Goal: Transaction & Acquisition: Purchase product/service

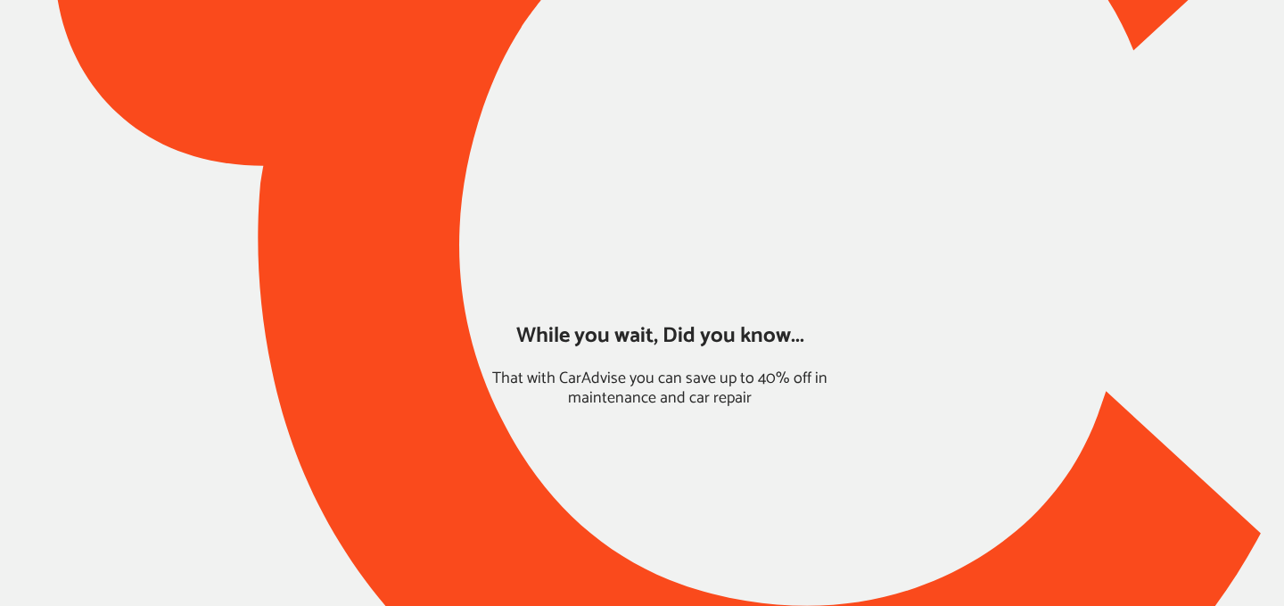
type input "*****"
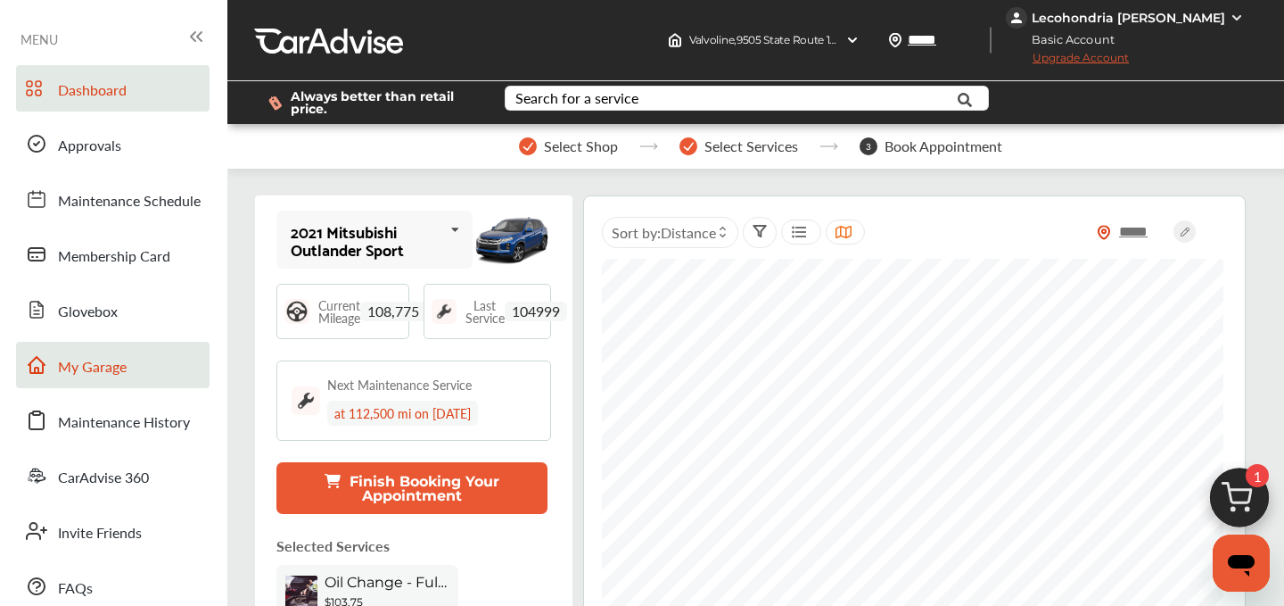
click at [94, 355] on link "My Garage" at bounding box center [113, 365] width 194 height 46
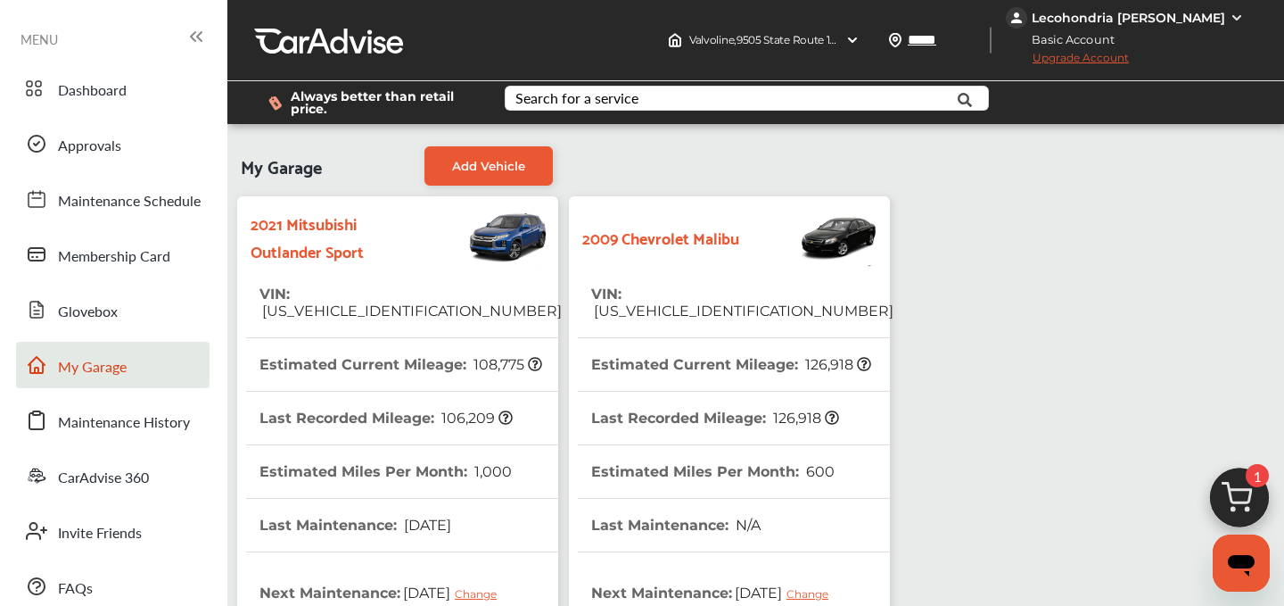
scroll to position [533, 0]
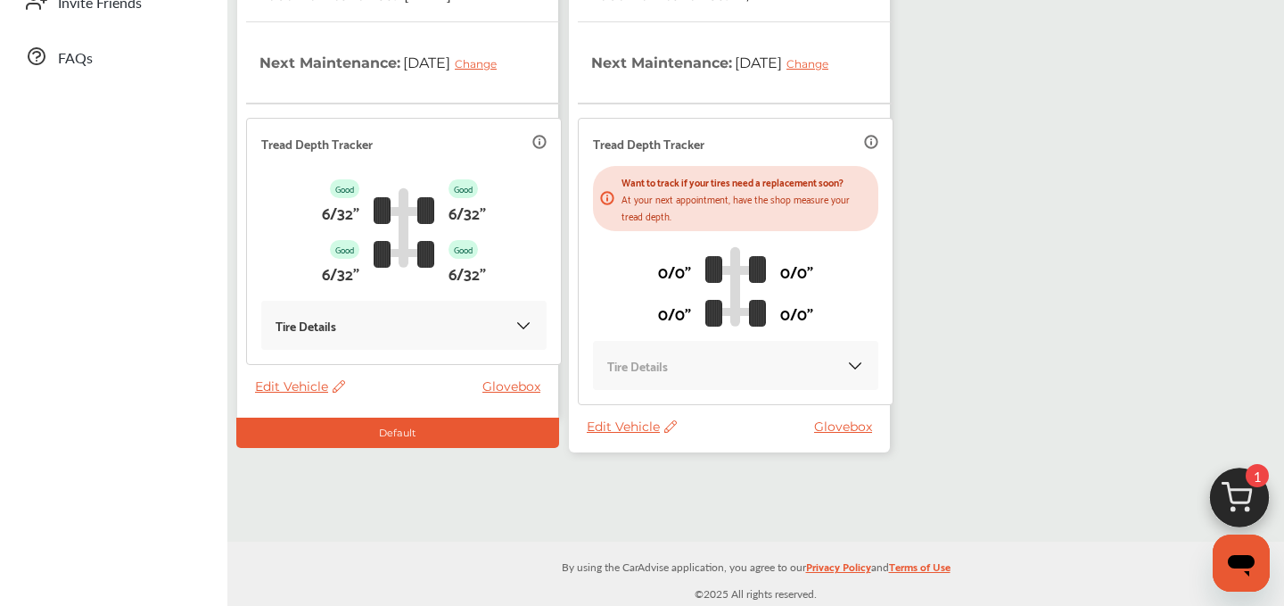
click at [624, 426] on span "Edit Vehicle" at bounding box center [632, 426] width 90 height 16
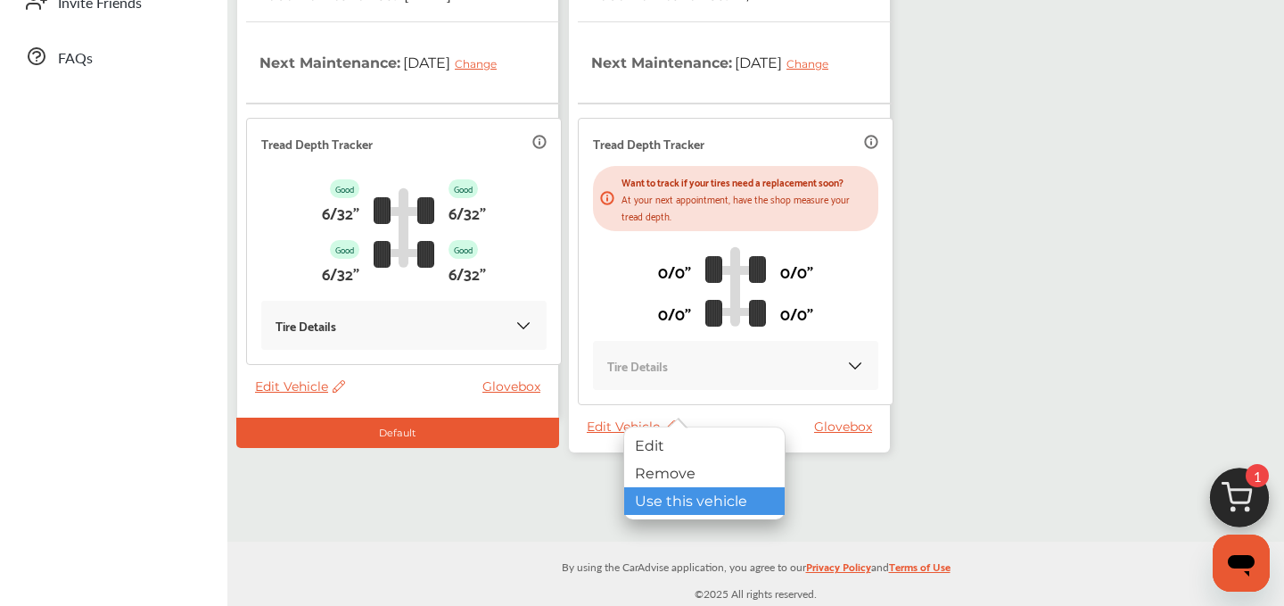
click at [672, 498] on div "Use this vehicle" at bounding box center [704, 501] width 161 height 28
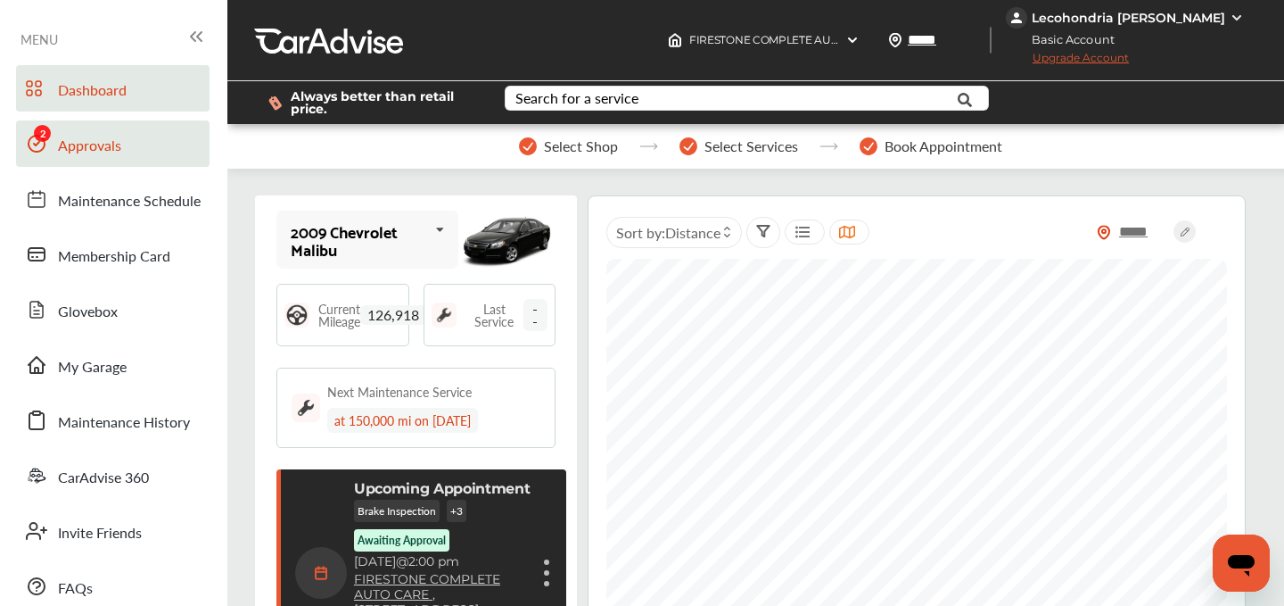
click at [61, 142] on span "Approvals" at bounding box center [89, 146] width 63 height 23
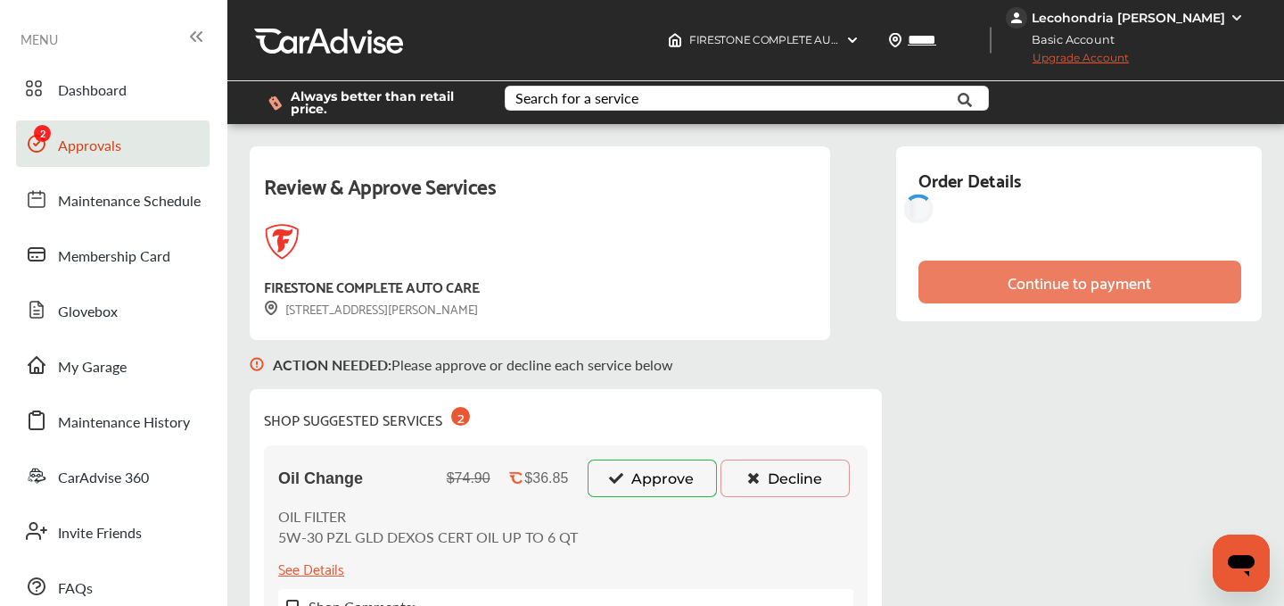
click at [665, 482] on button "Approve" at bounding box center [652, 477] width 129 height 37
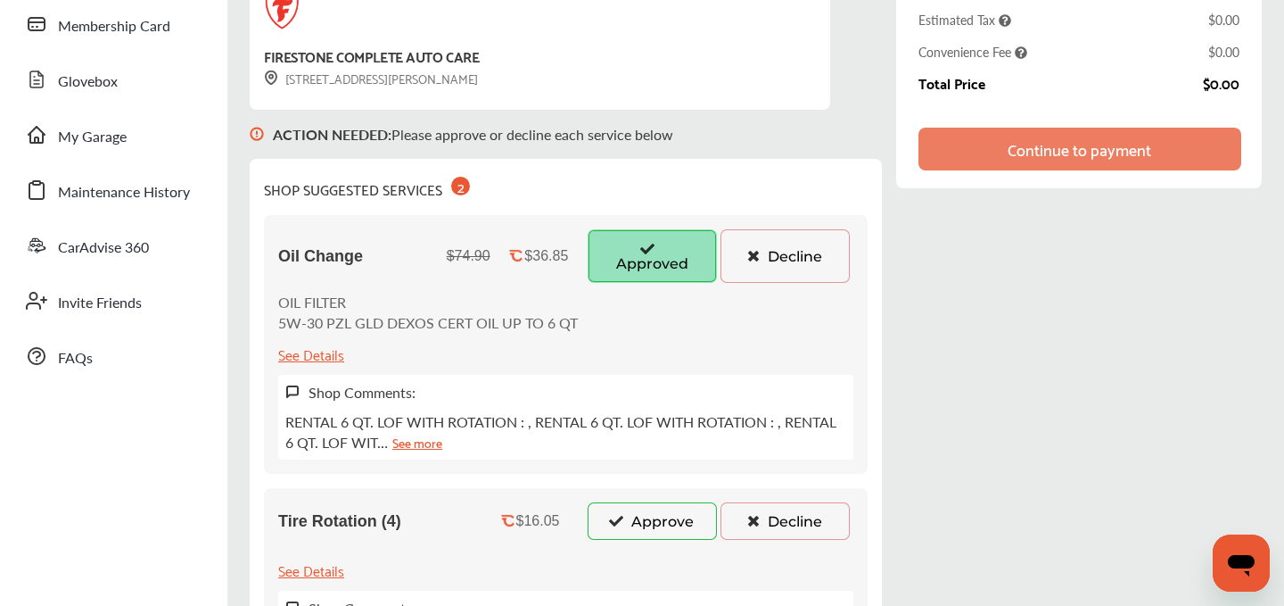
scroll to position [276, 0]
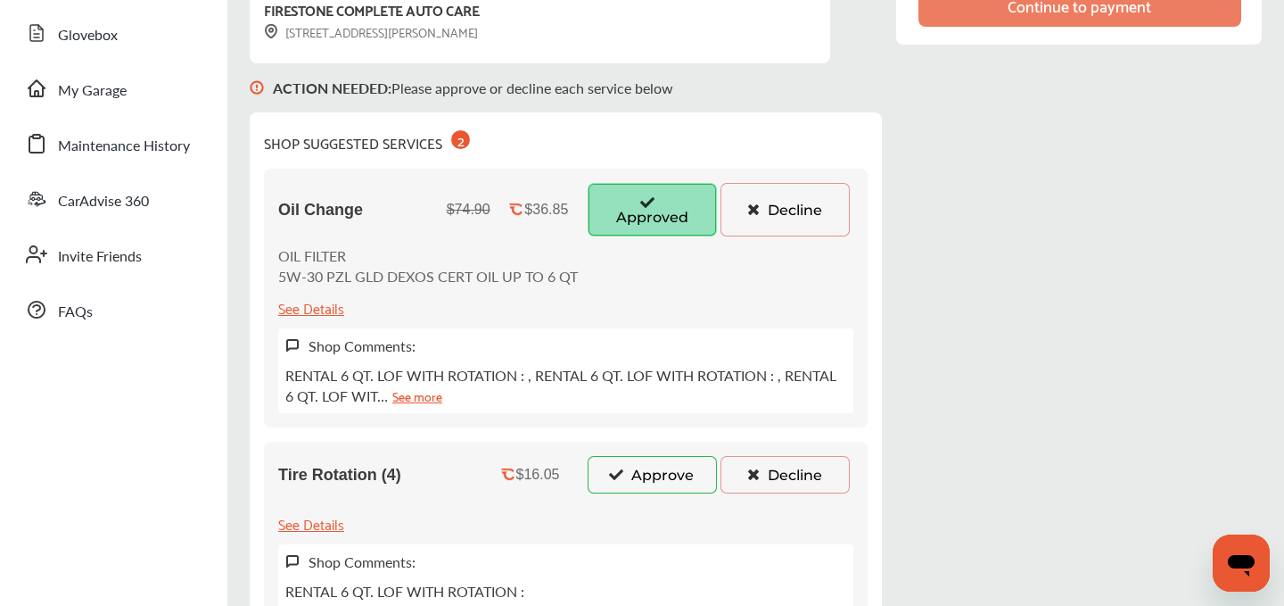
click at [651, 482] on button "Approve" at bounding box center [652, 474] width 129 height 37
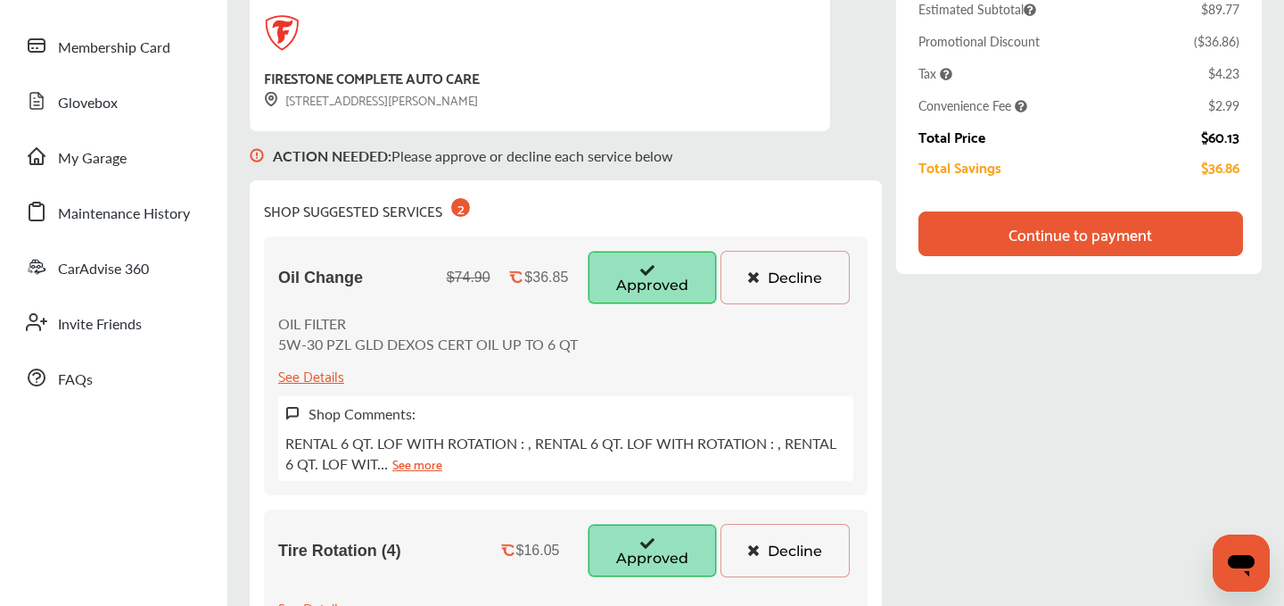
scroll to position [192, 0]
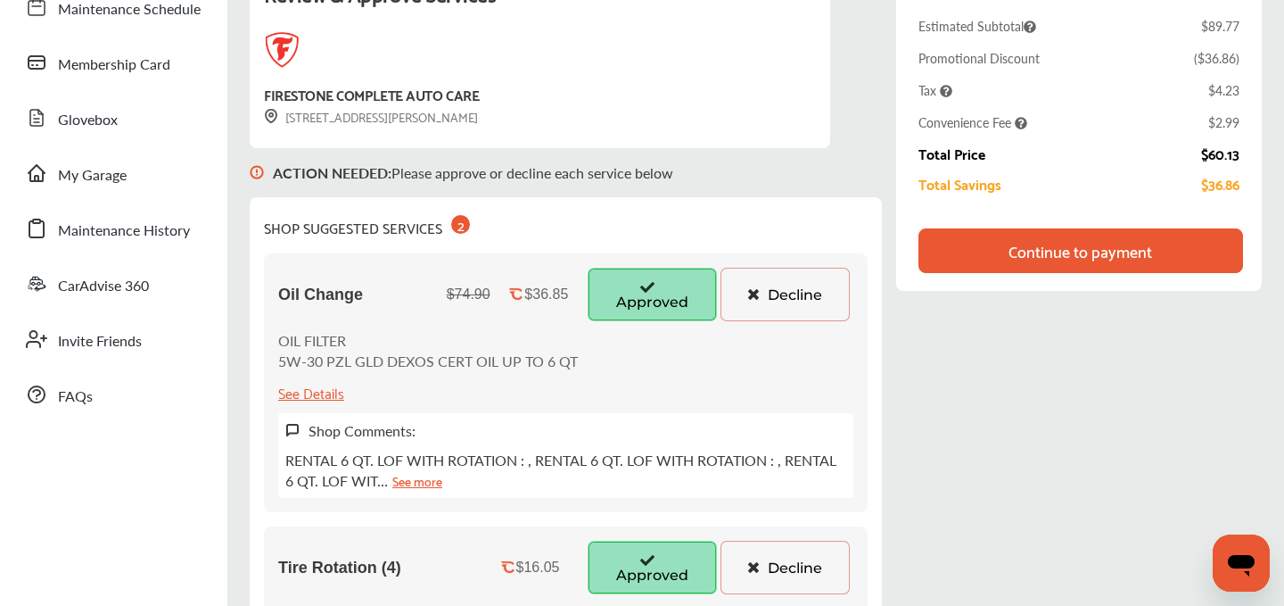
click at [1026, 245] on div "Continue to payment" at bounding box center [1081, 251] width 144 height 18
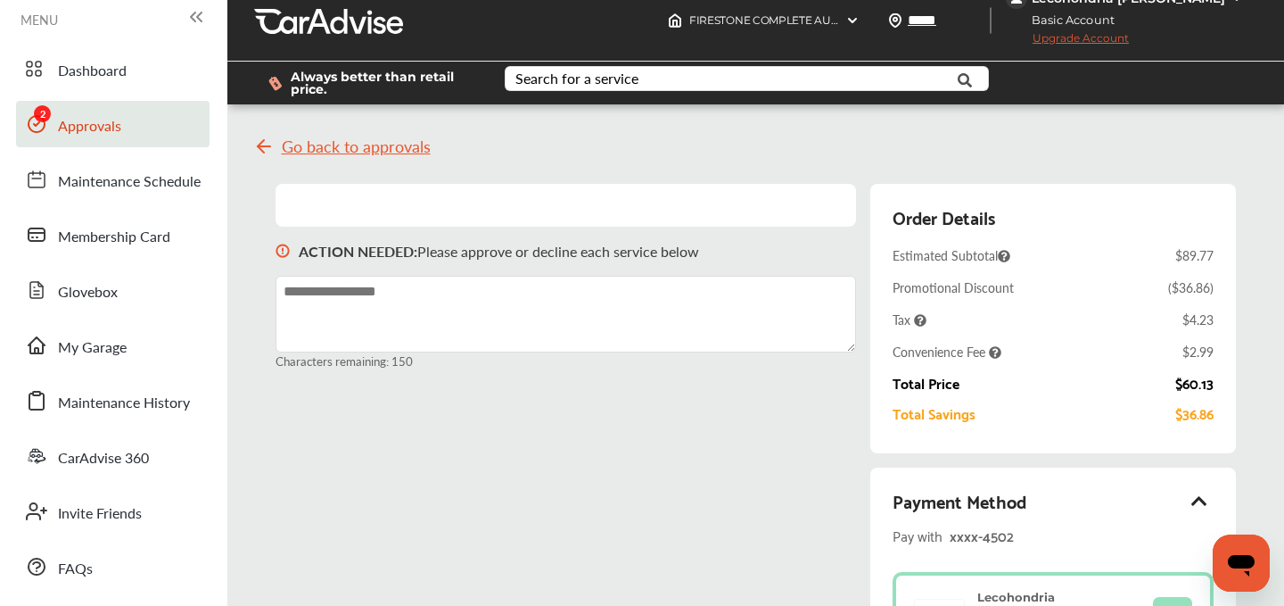
scroll to position [0, 0]
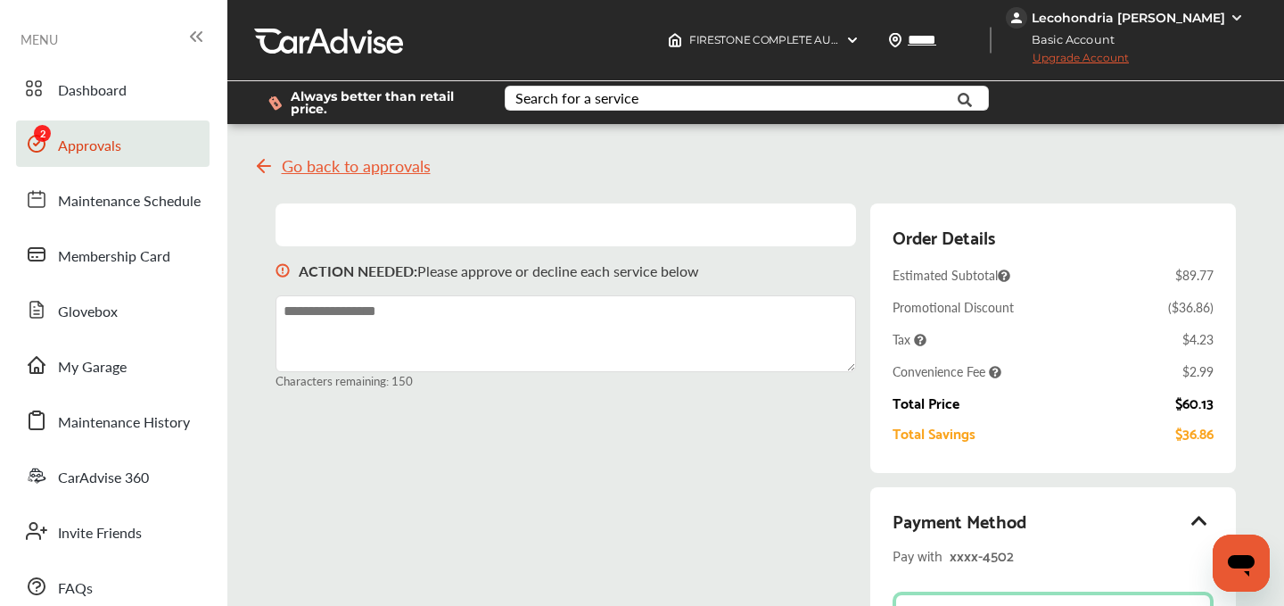
click at [1129, 61] on span "Upgrade Account" at bounding box center [1067, 62] width 123 height 22
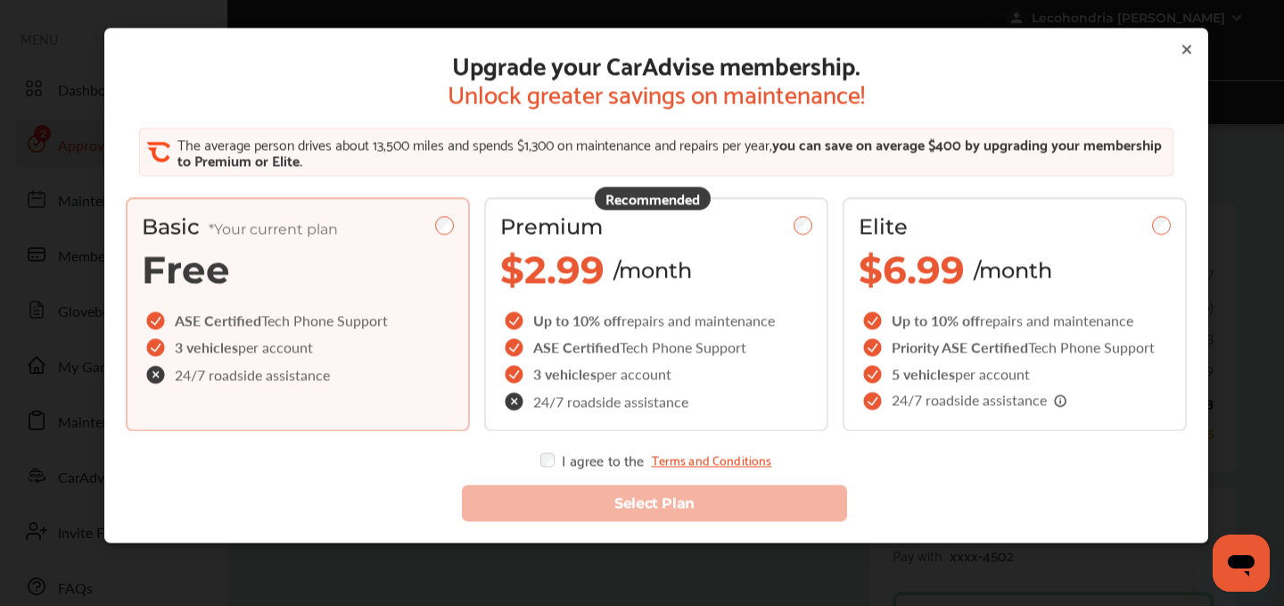
click at [1192, 48] on icon at bounding box center [1187, 49] width 14 height 14
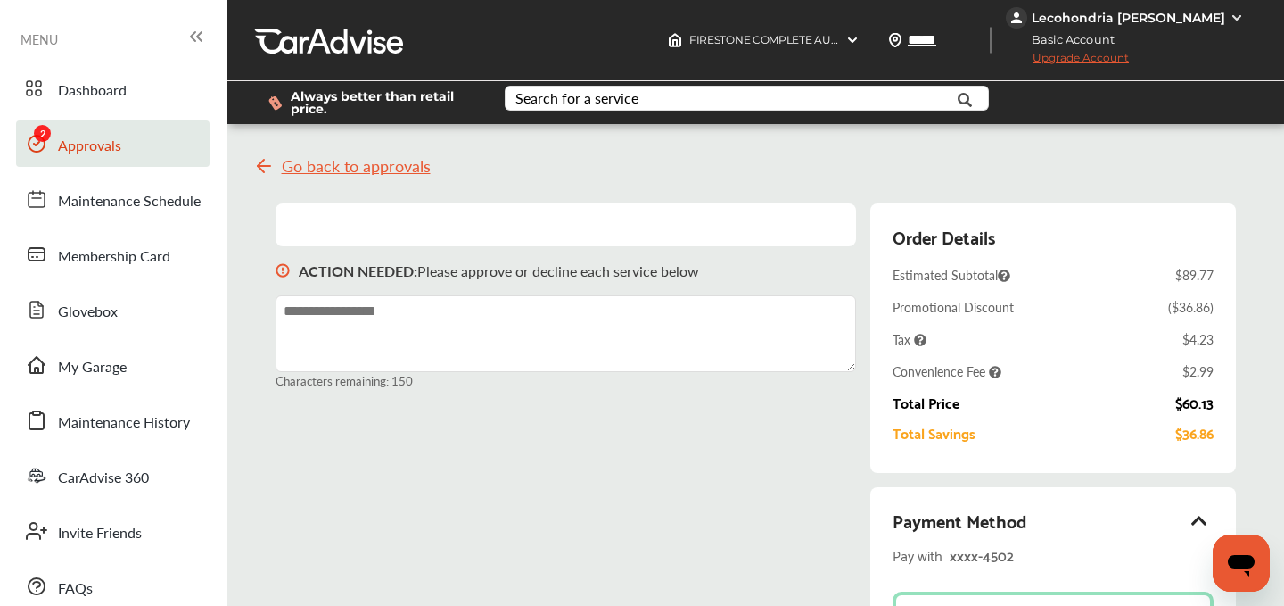
click at [82, 157] on span "Approvals" at bounding box center [89, 146] width 63 height 23
click at [90, 143] on span "Approvals" at bounding box center [89, 146] width 63 height 23
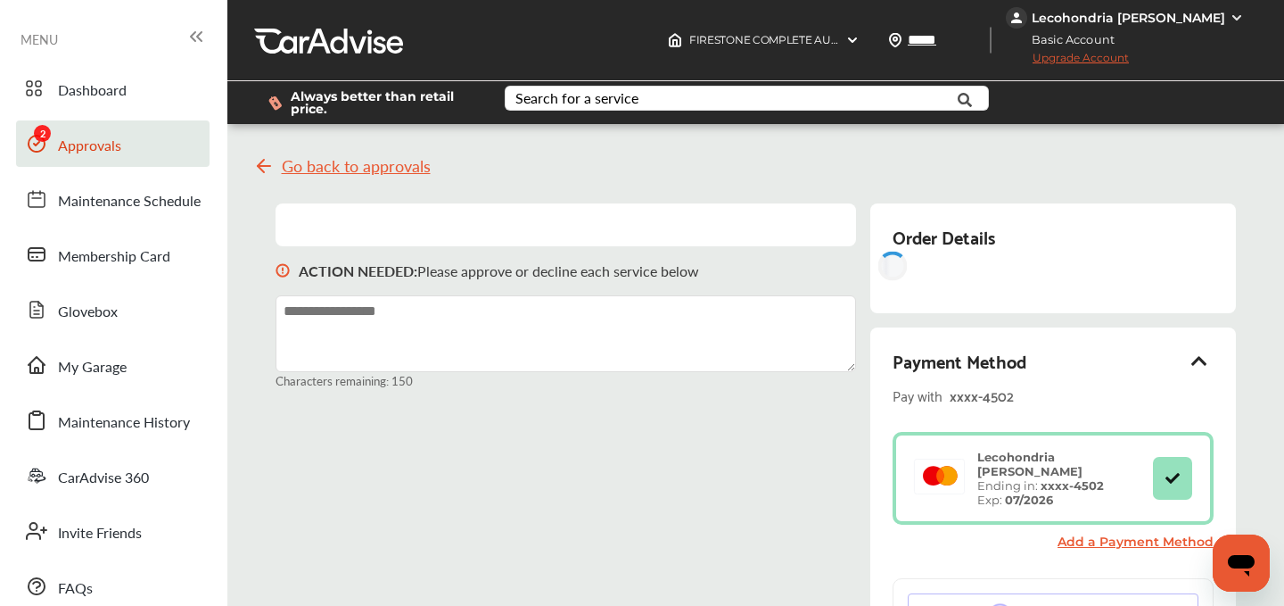
click at [90, 143] on span "Approvals" at bounding box center [89, 146] width 63 height 23
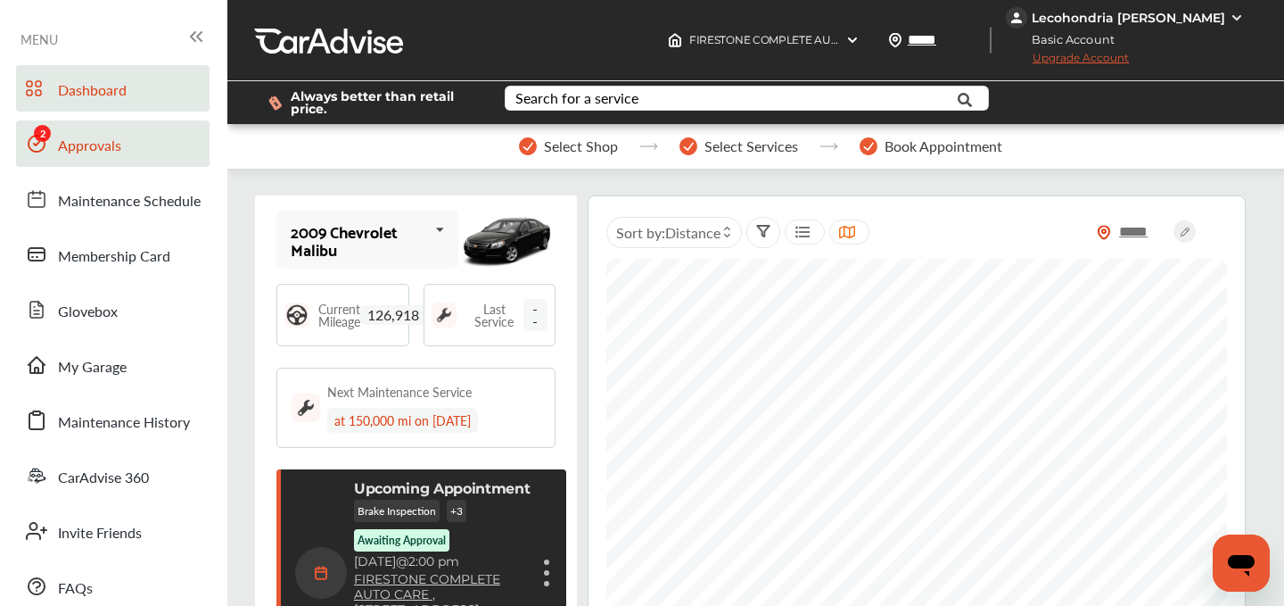
click at [69, 143] on span "Approvals" at bounding box center [89, 146] width 63 height 23
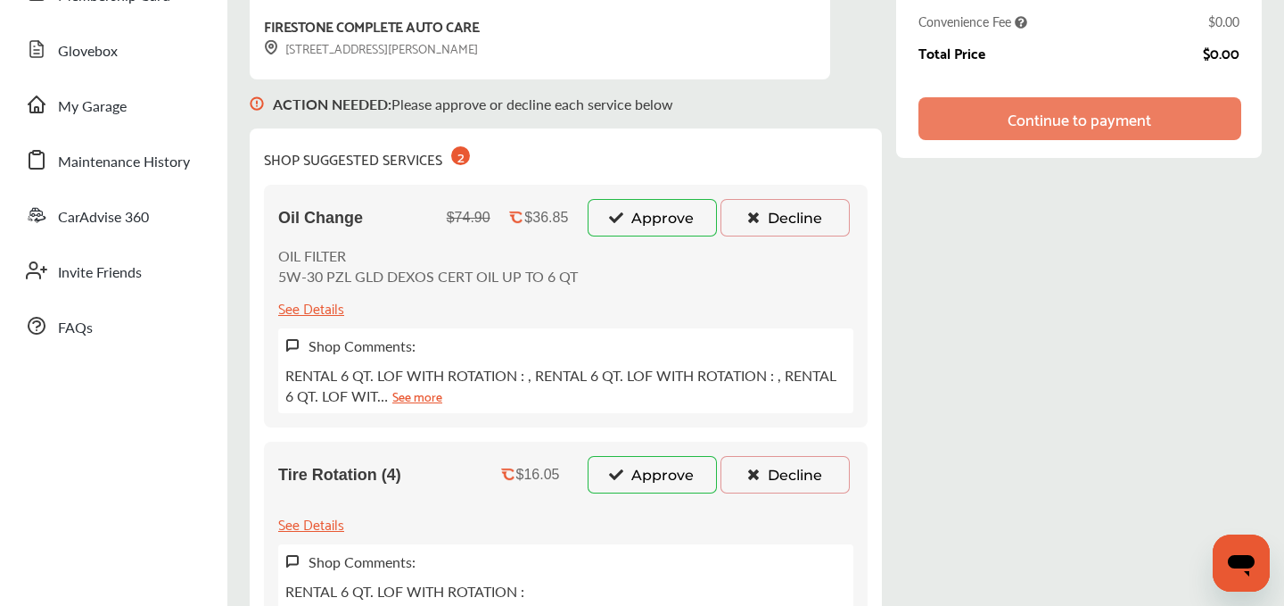
scroll to position [316, 0]
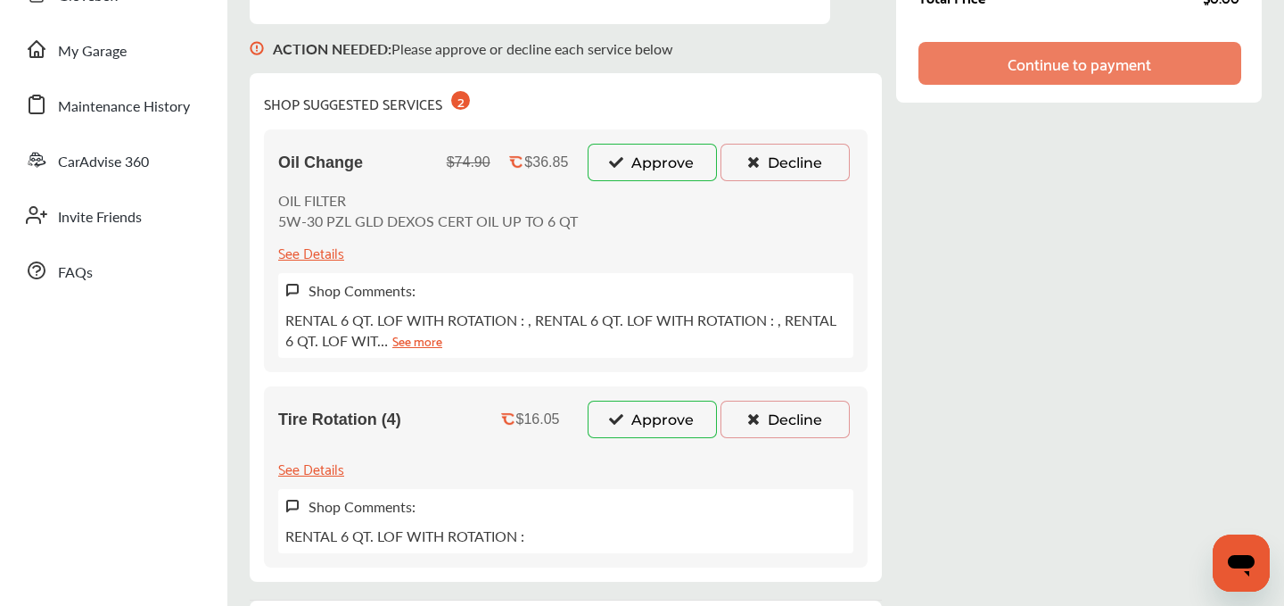
click at [641, 168] on button "Approve" at bounding box center [652, 162] width 129 height 37
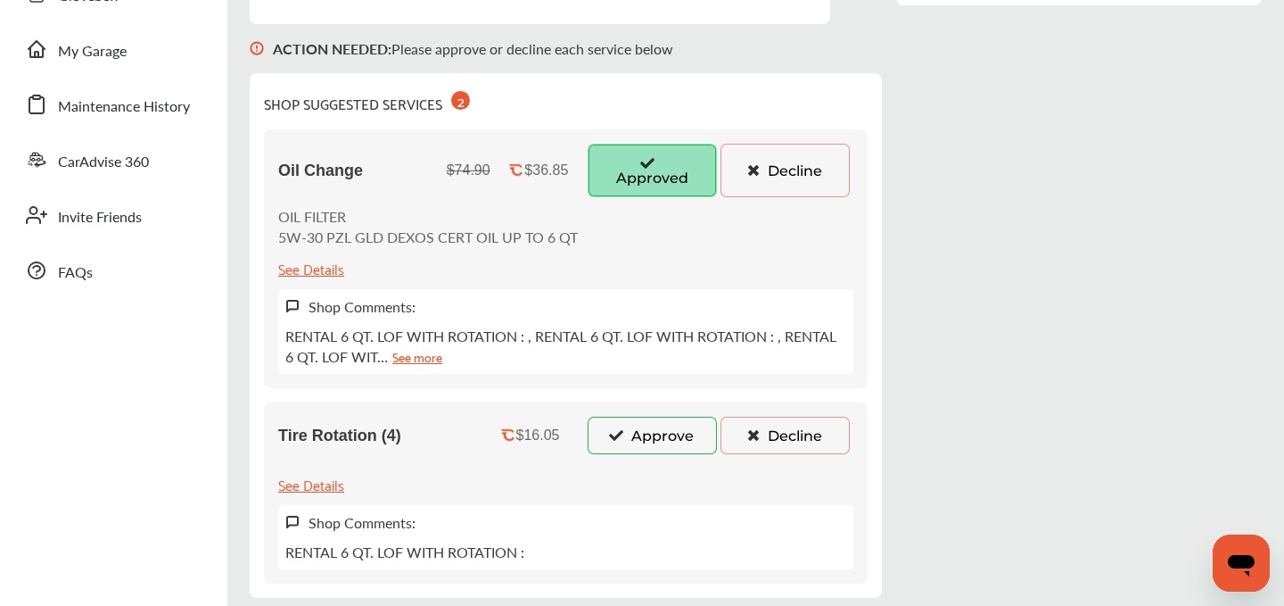
click at [803, 439] on button "Decline" at bounding box center [785, 434] width 129 height 37
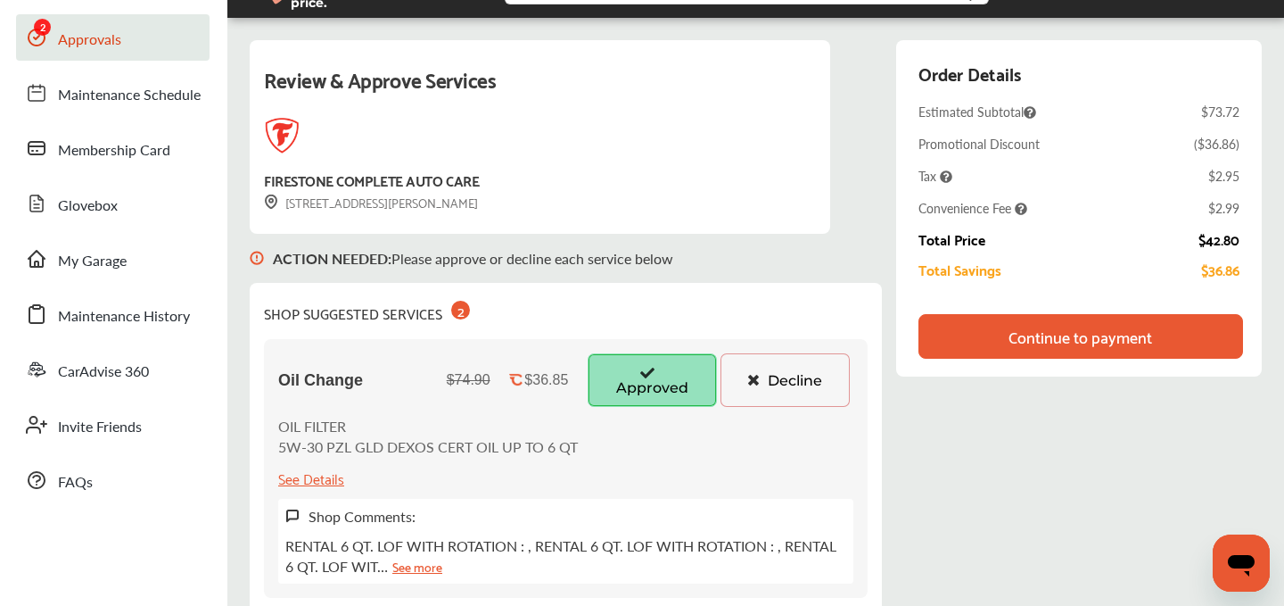
scroll to position [82, 0]
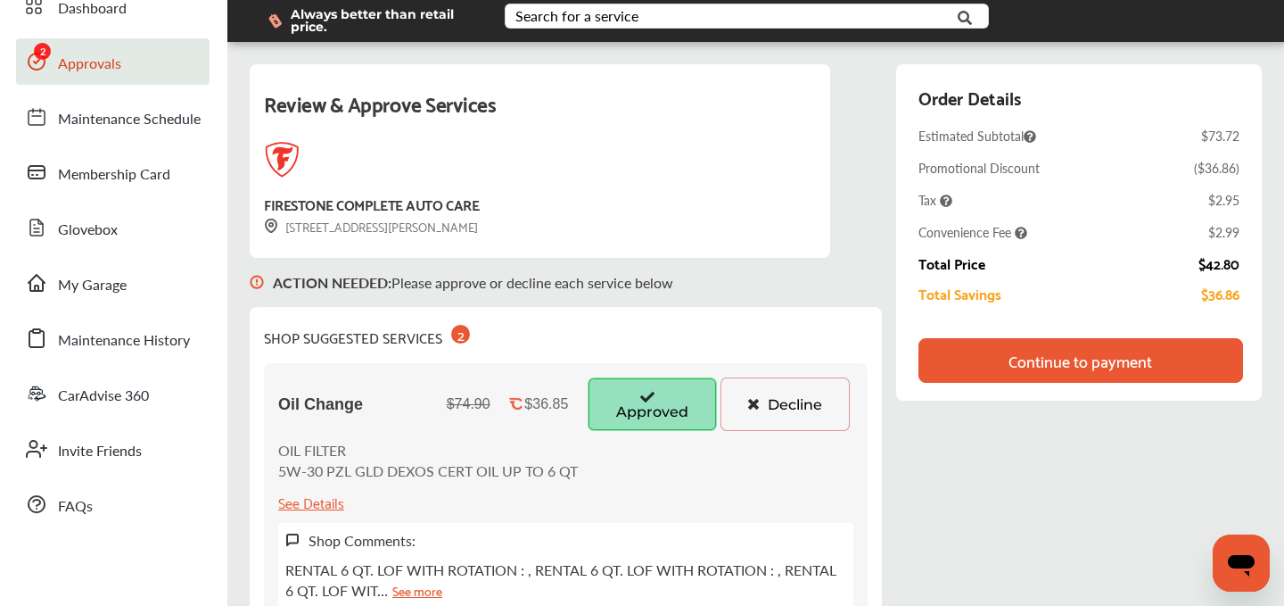
click at [1048, 364] on div "Continue to payment" at bounding box center [1081, 360] width 144 height 18
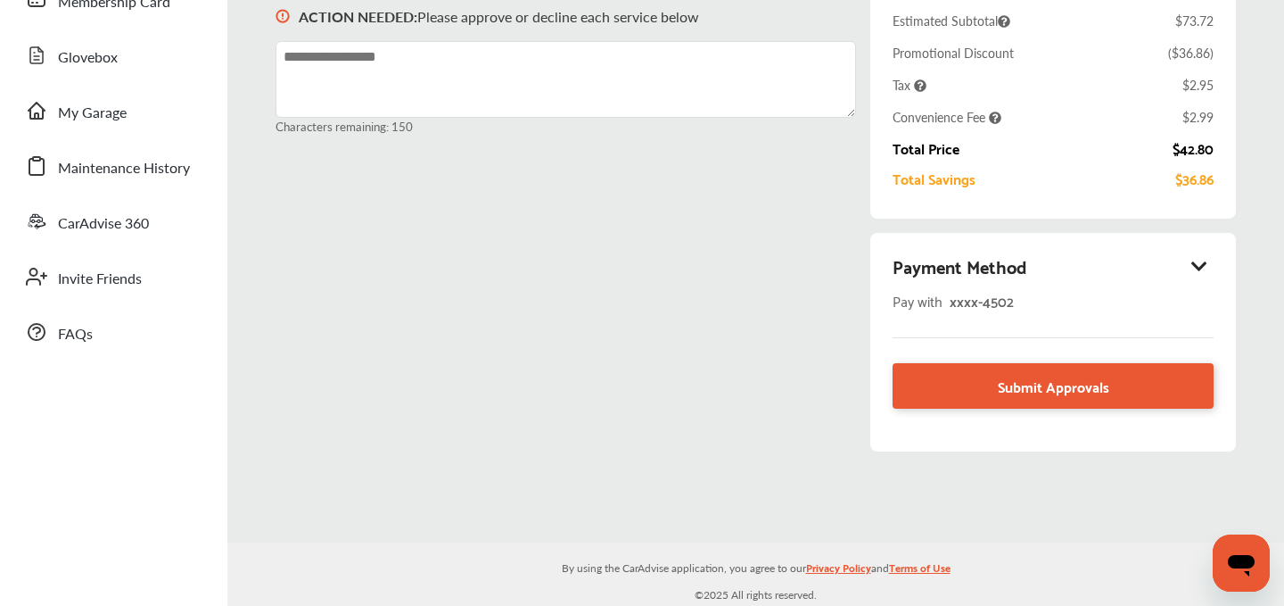
scroll to position [252, 0]
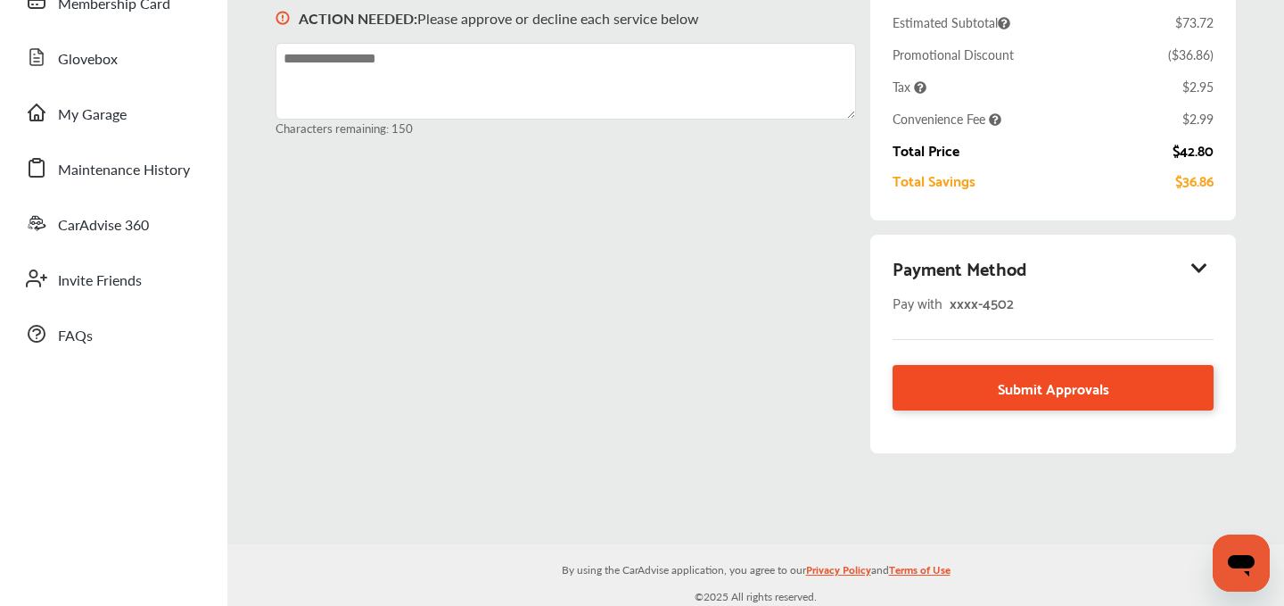
click at [1037, 393] on span "Submit Approvals" at bounding box center [1053, 387] width 111 height 24
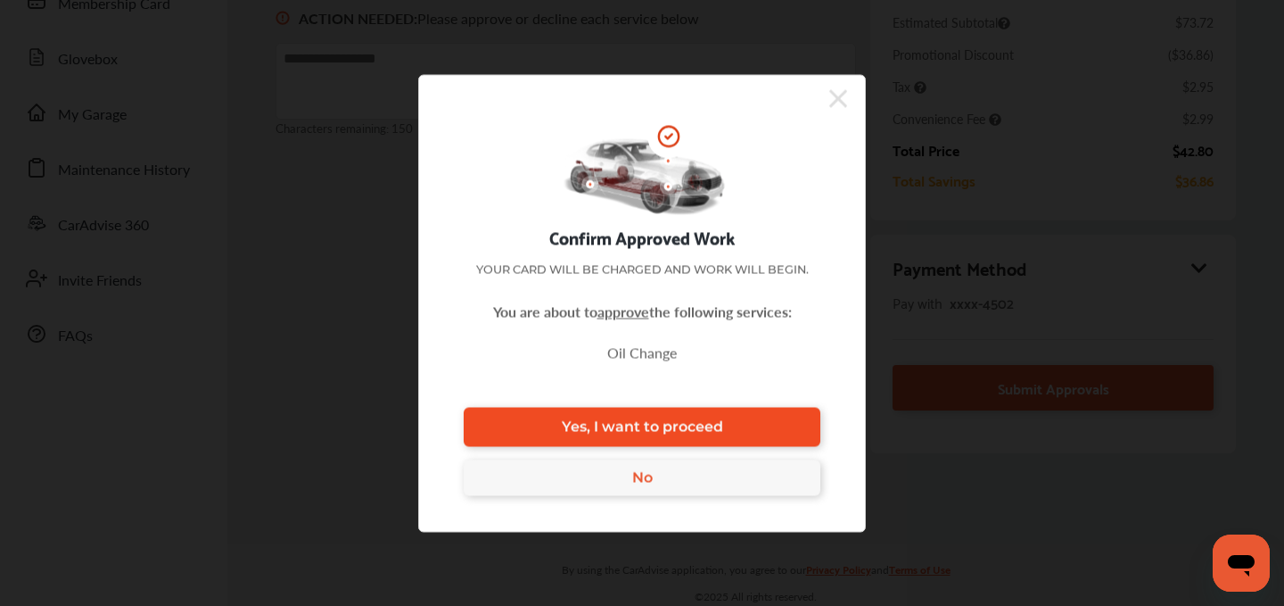
click at [665, 420] on span "Yes, I want to proceed" at bounding box center [642, 426] width 161 height 17
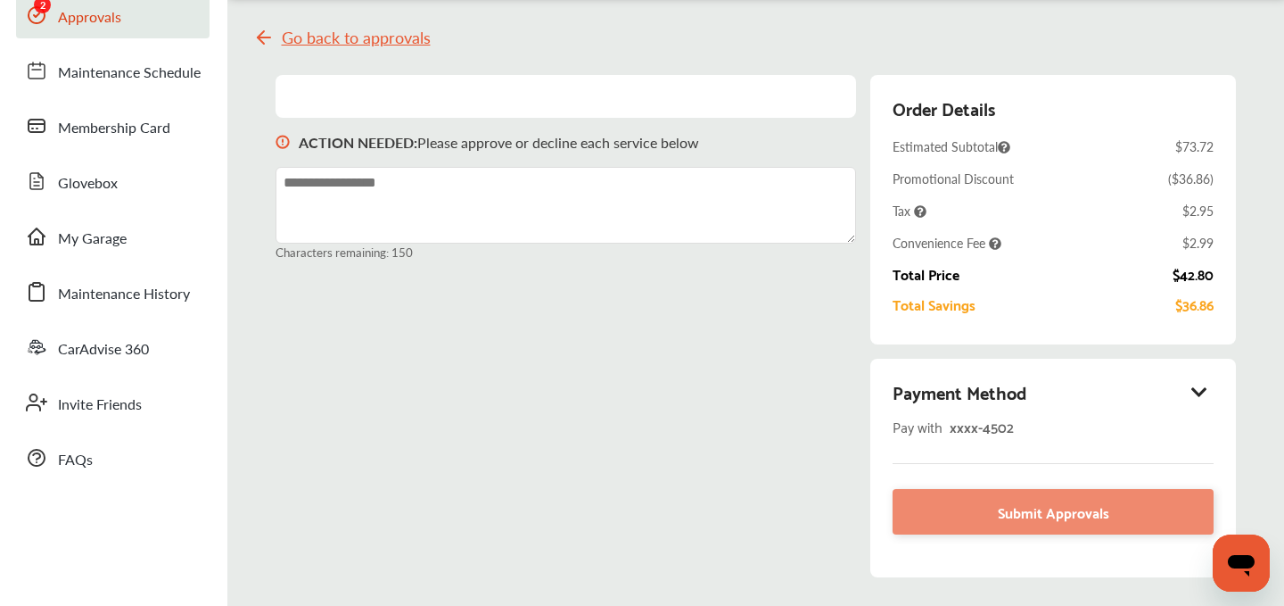
scroll to position [219, 0]
